Goal: Information Seeking & Learning: Learn about a topic

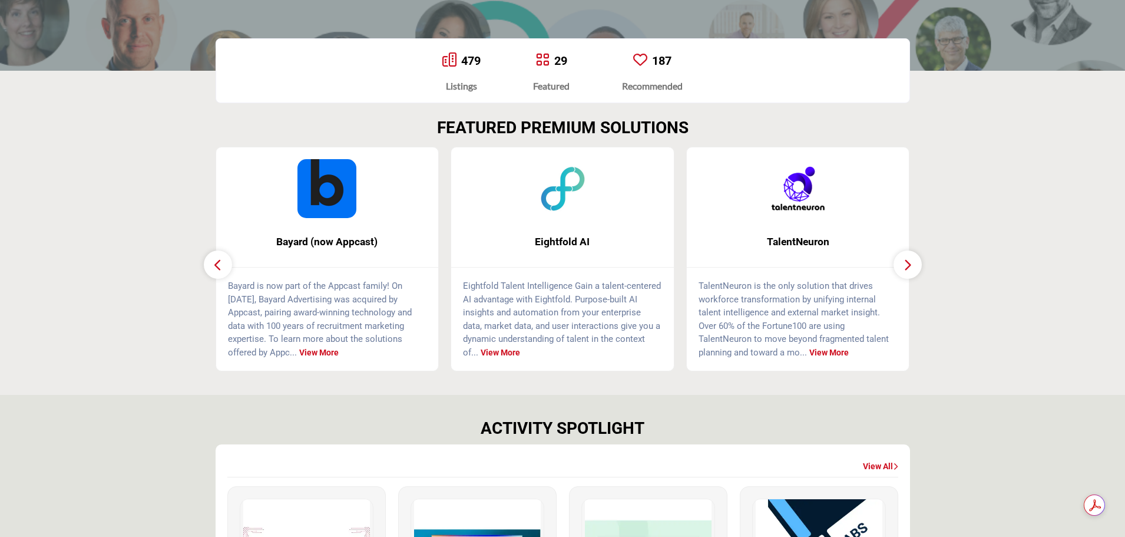
scroll to position [236, 0]
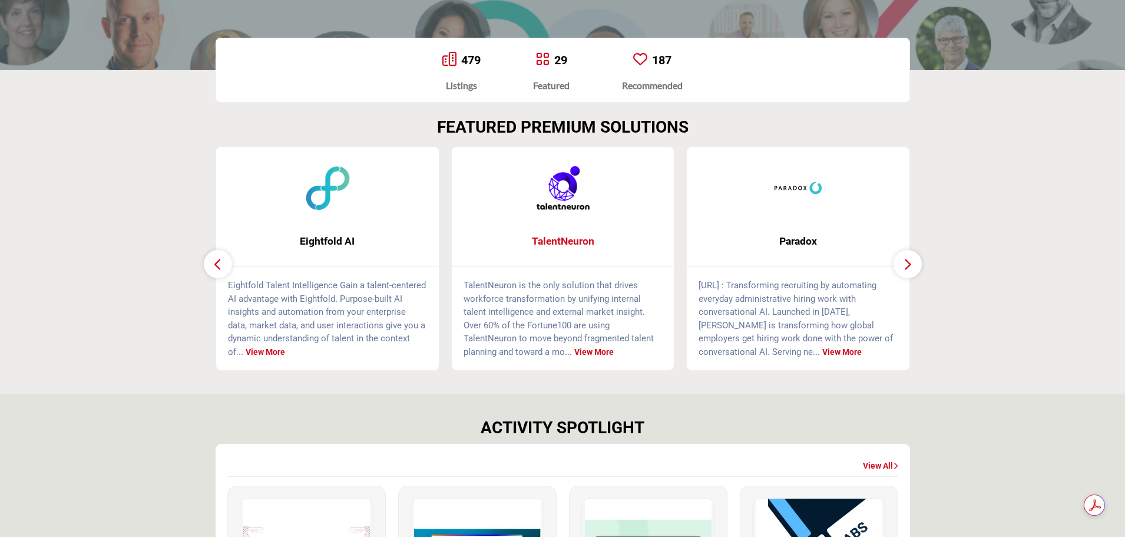
click at [568, 240] on span "TalentNeuron" at bounding box center [562, 240] width 187 height 15
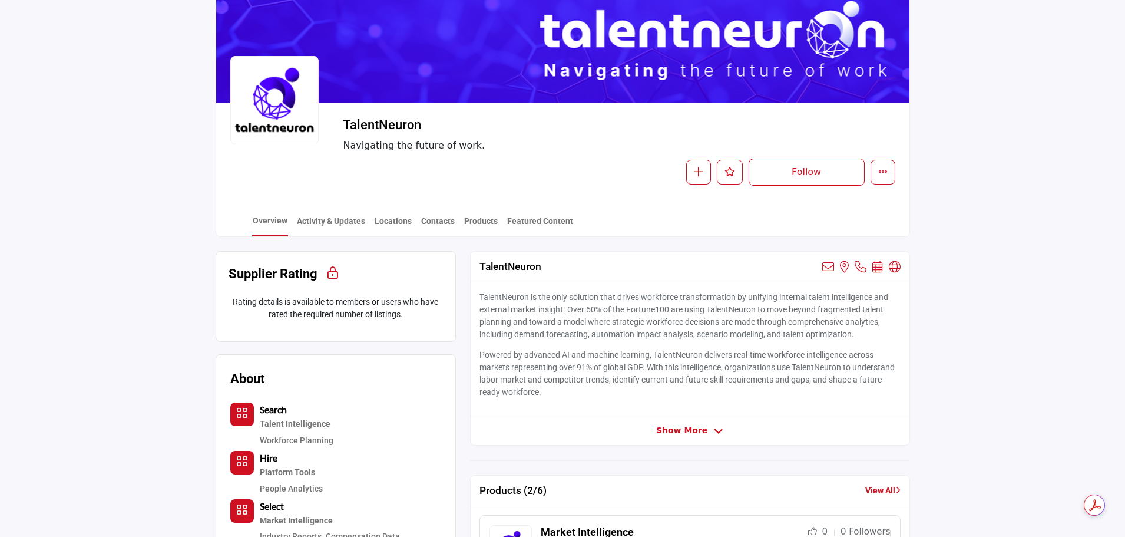
scroll to position [60, 0]
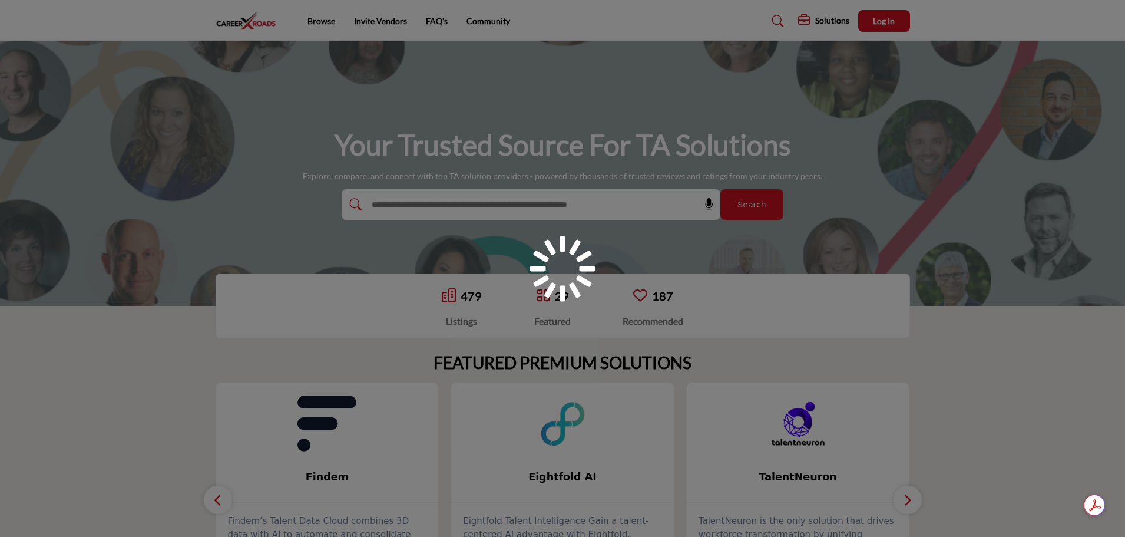
scroll to position [236, 0]
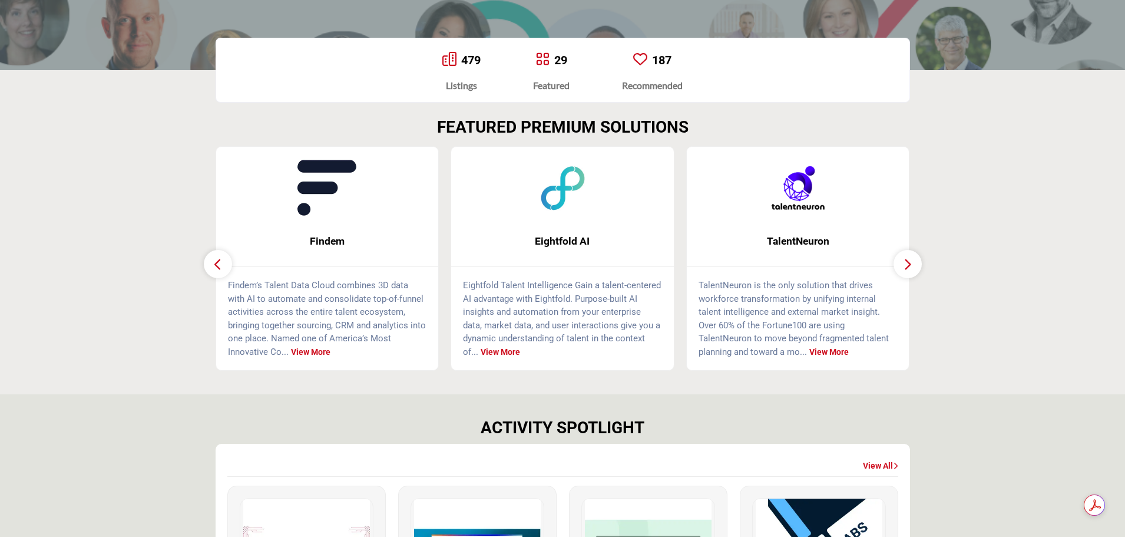
click at [661, 64] on link "187" at bounding box center [661, 60] width 19 height 14
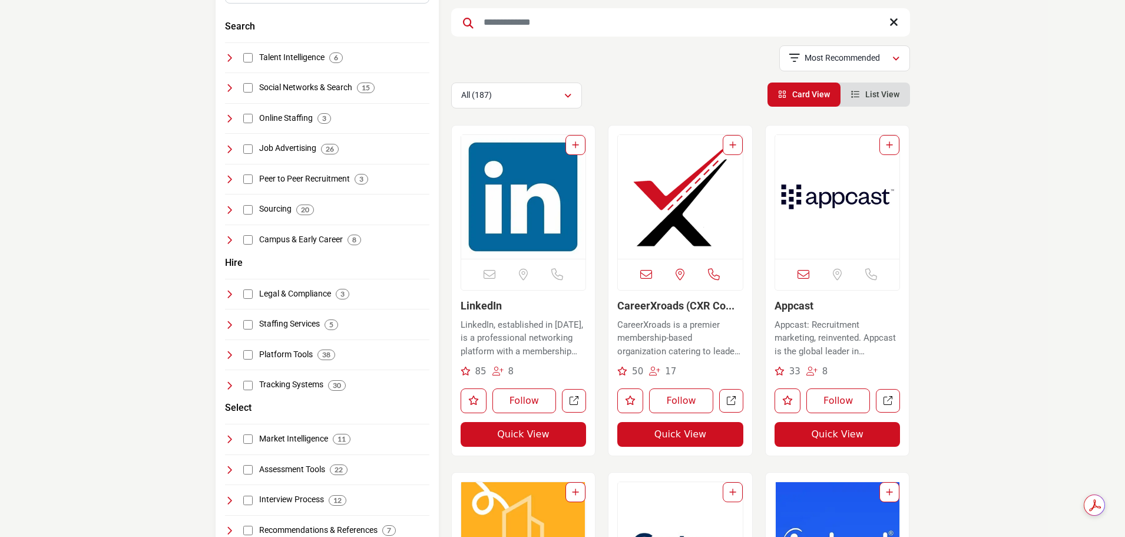
scroll to position [236, 0]
